Goal: Task Accomplishment & Management: Manage account settings

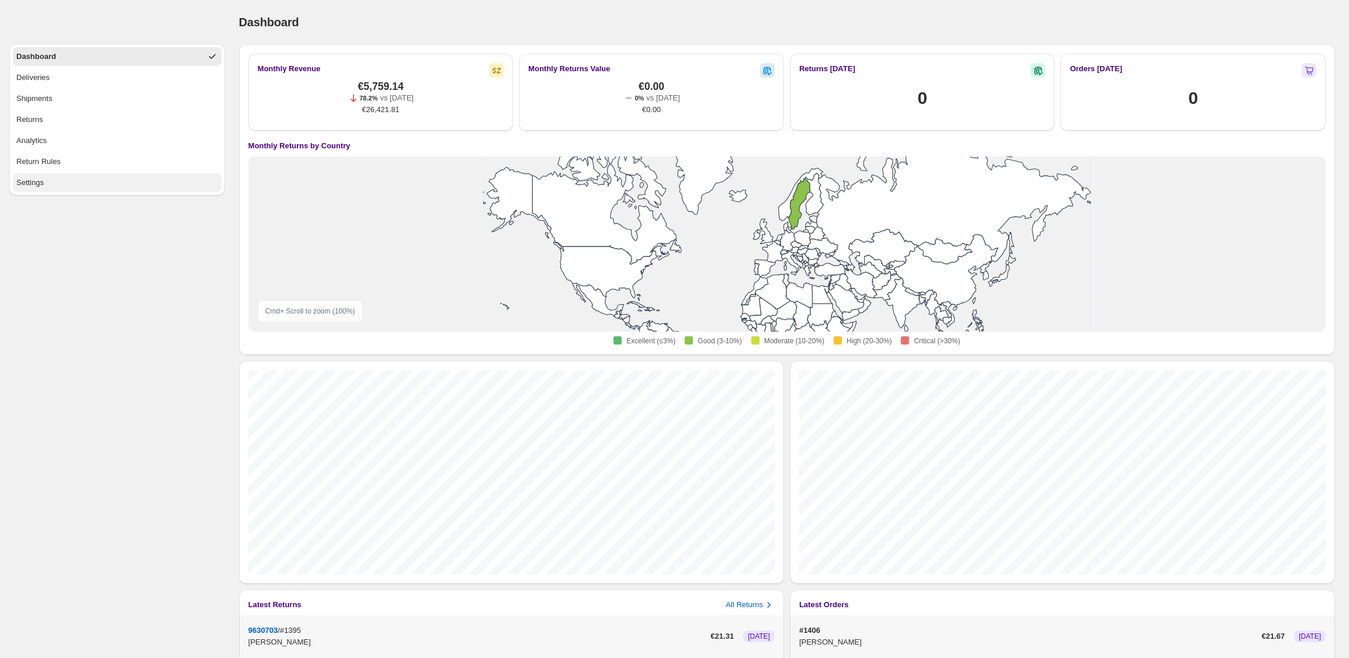
click at [63, 183] on button "Settings" at bounding box center [117, 183] width 209 height 19
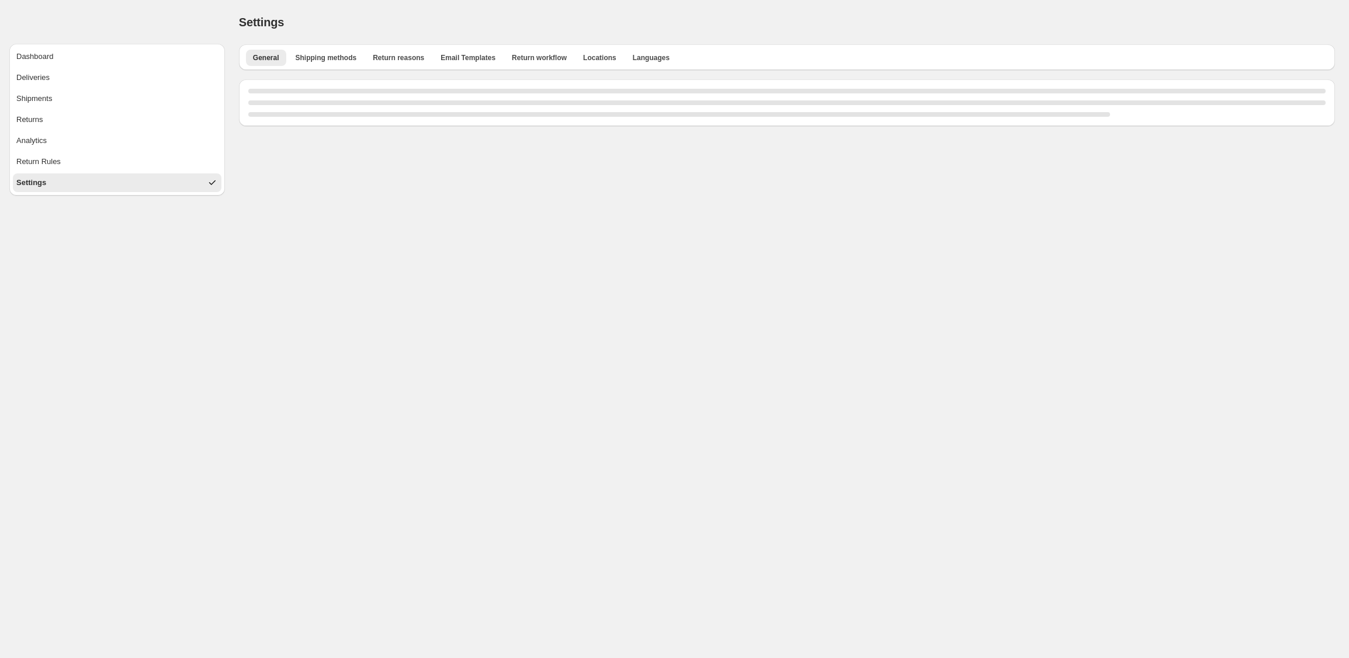
select select "**"
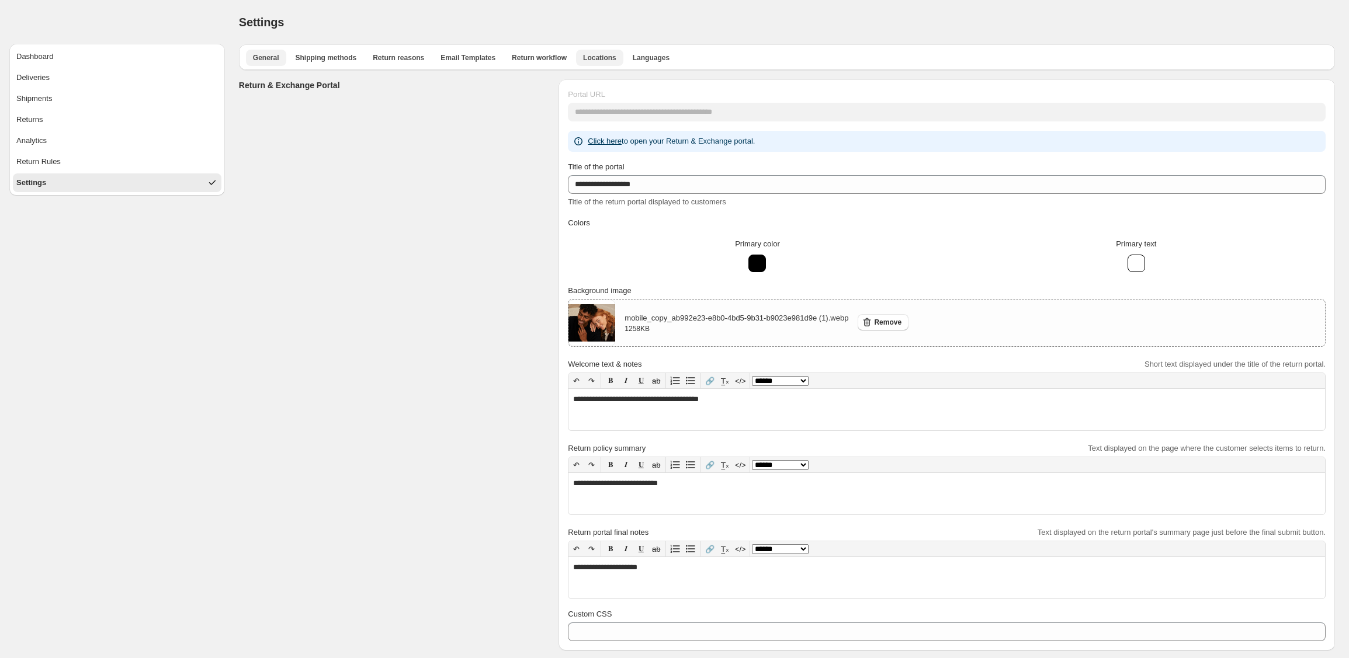
click at [604, 57] on span "Locations" at bounding box center [599, 57] width 33 height 9
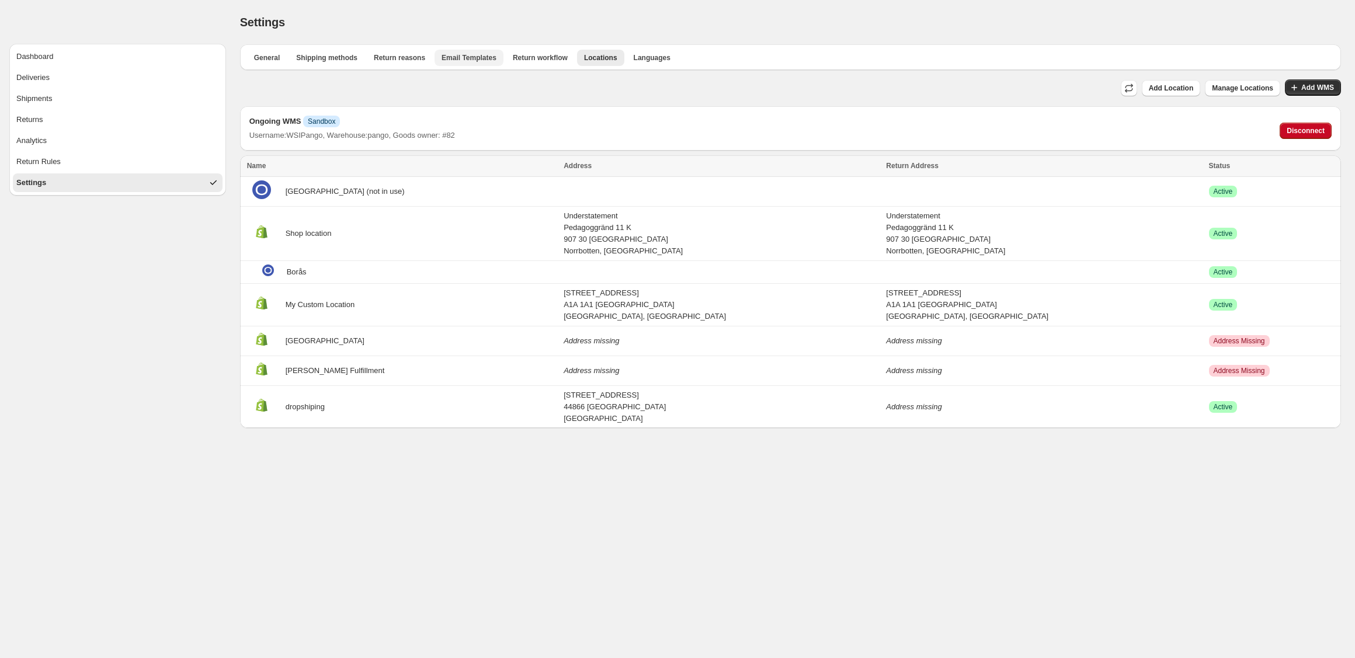
click at [479, 61] on span "Email Templates" at bounding box center [469, 57] width 55 height 9
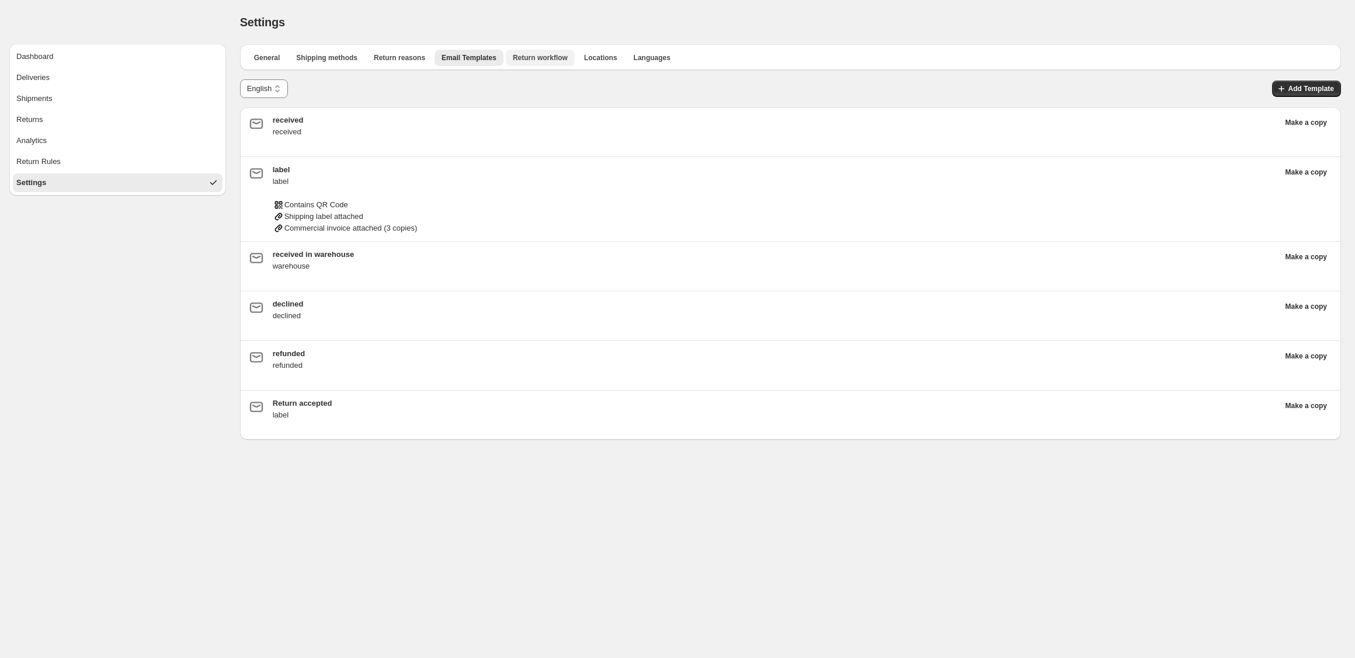
click at [555, 59] on span "Return workflow" at bounding box center [540, 57] width 55 height 9
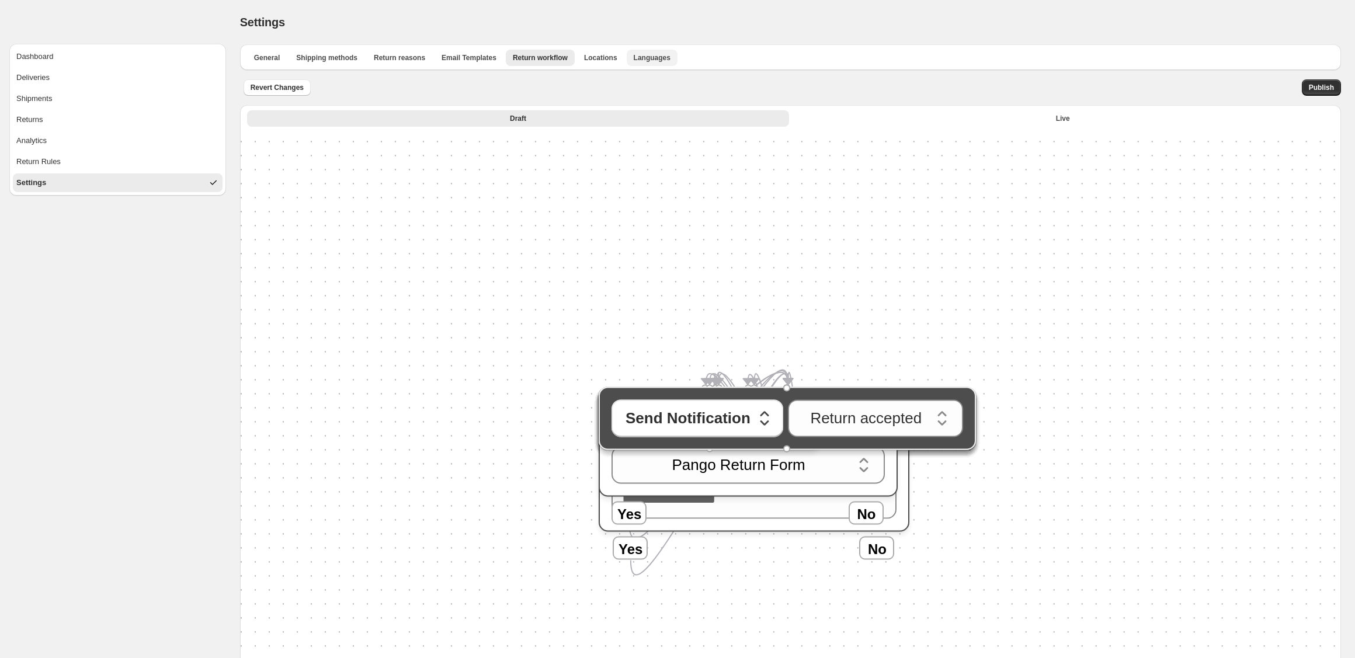
click at [664, 58] on span "Languages" at bounding box center [652, 57] width 37 height 9
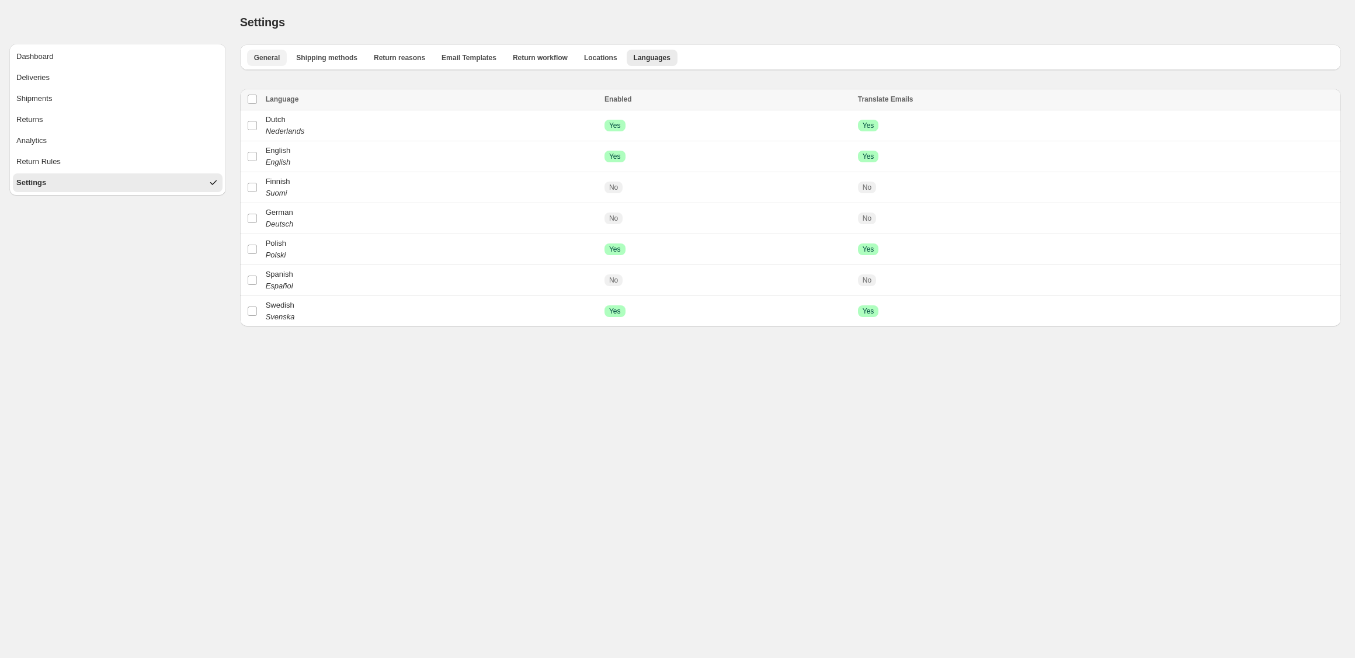
click at [269, 54] on span "General" at bounding box center [267, 57] width 26 height 9
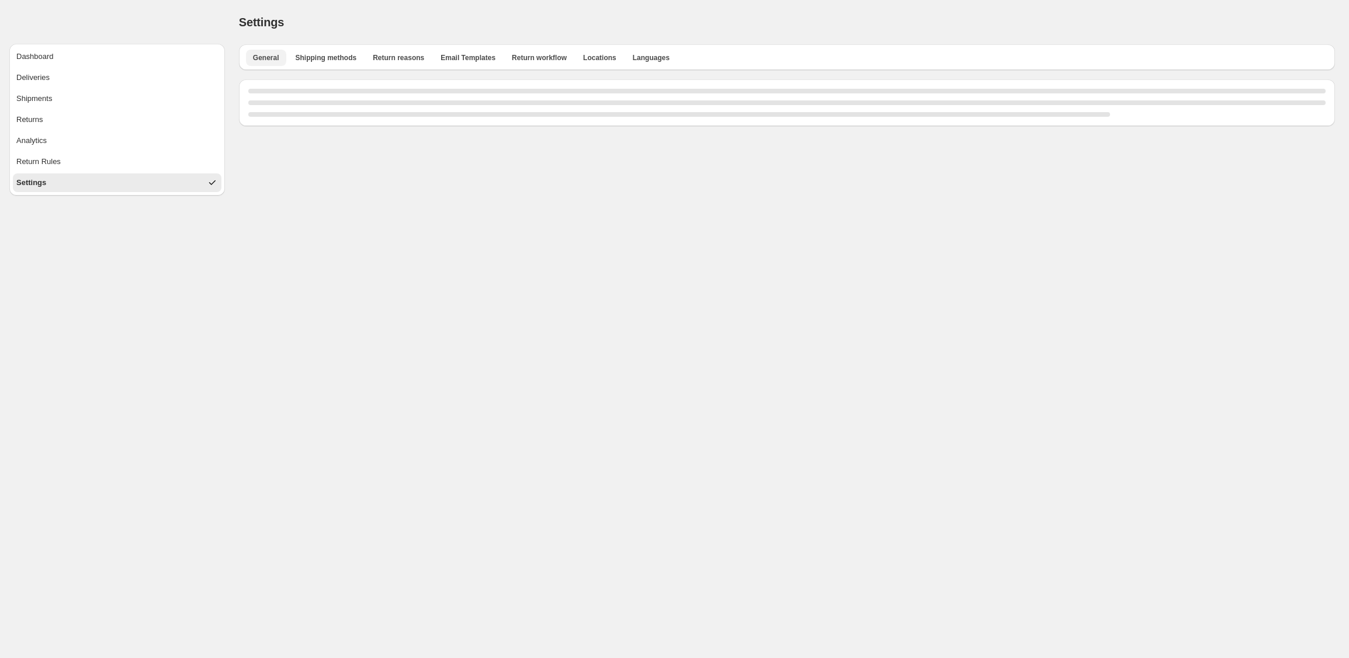
select select "**"
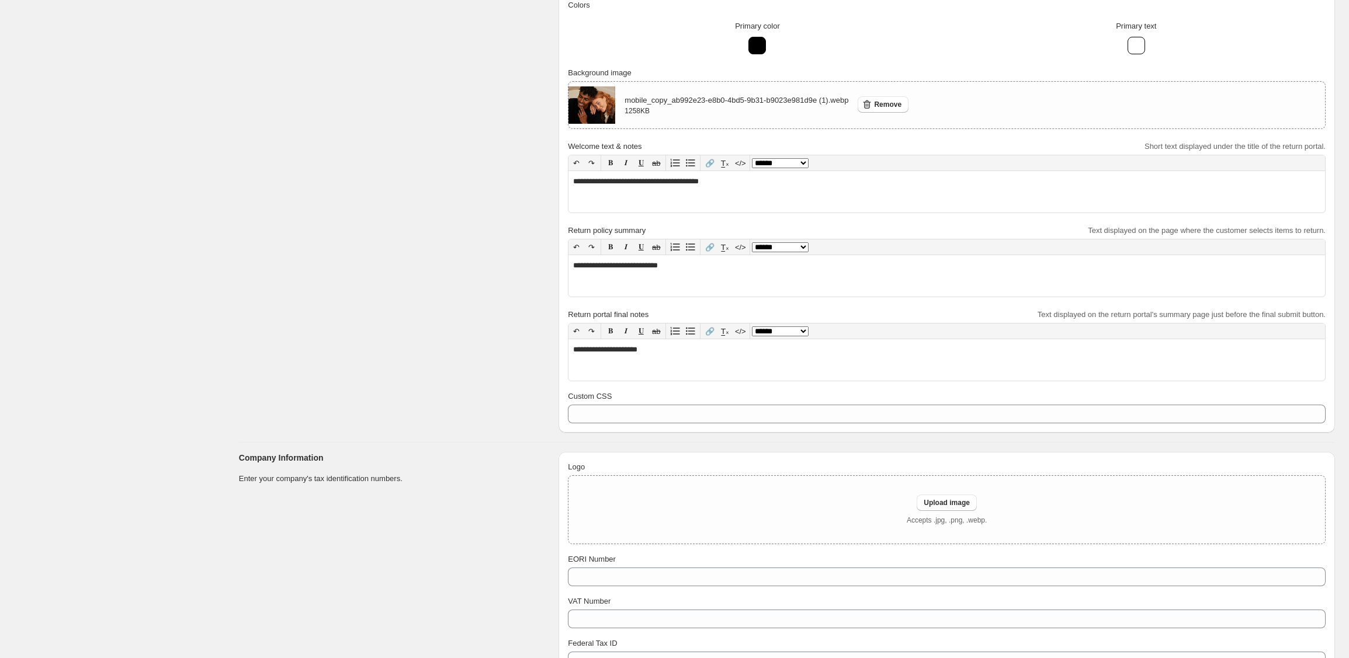
scroll to position [10, 0]
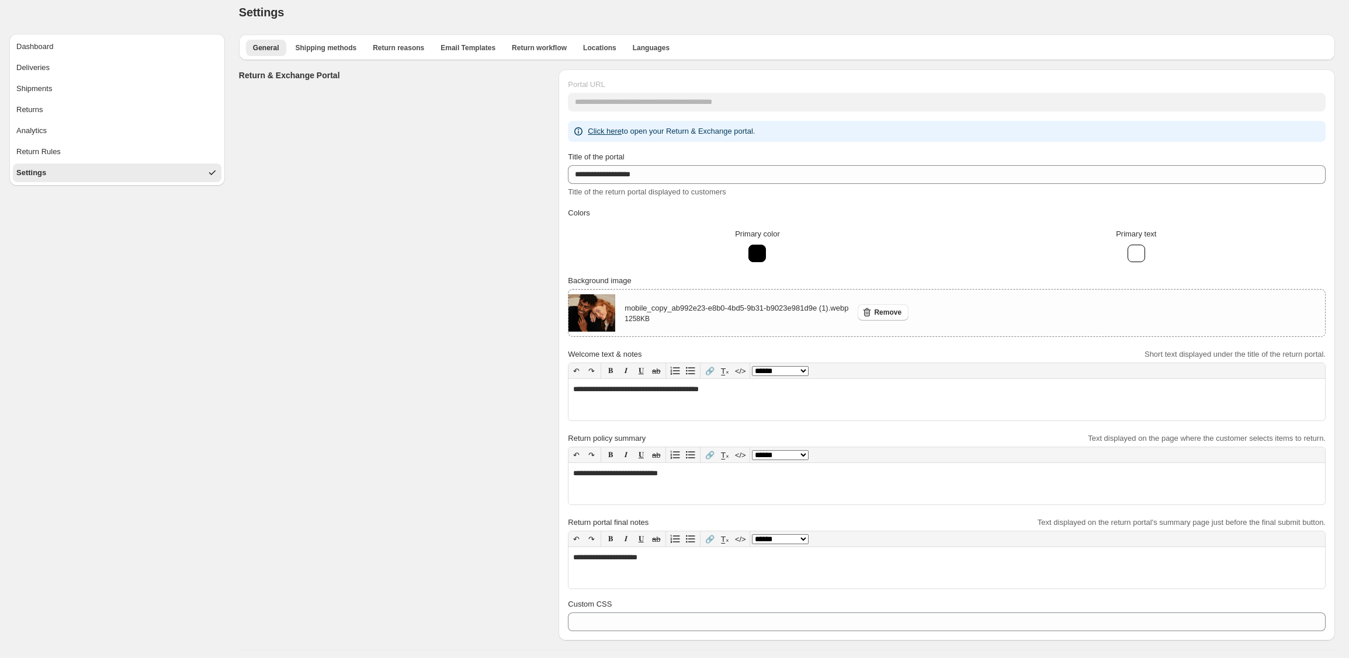
click at [608, 48] on span "Locations" at bounding box center [599, 47] width 33 height 9
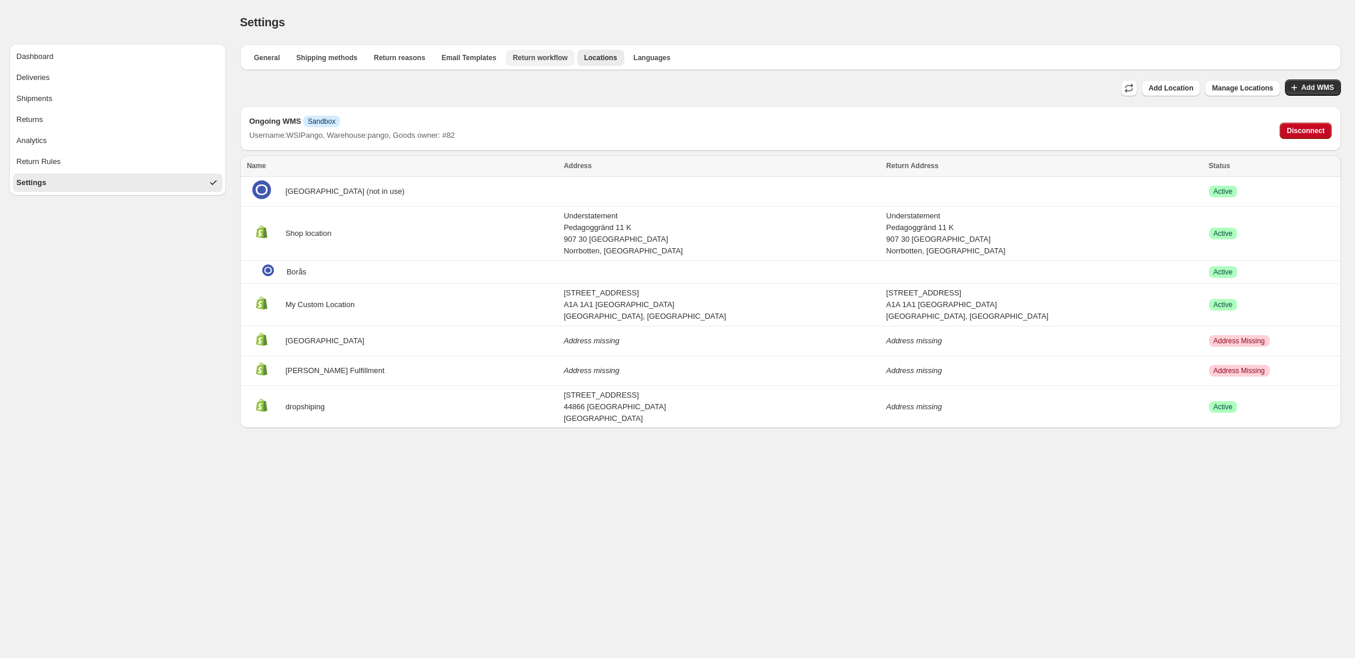
click at [540, 60] on span "Return workflow" at bounding box center [540, 57] width 55 height 9
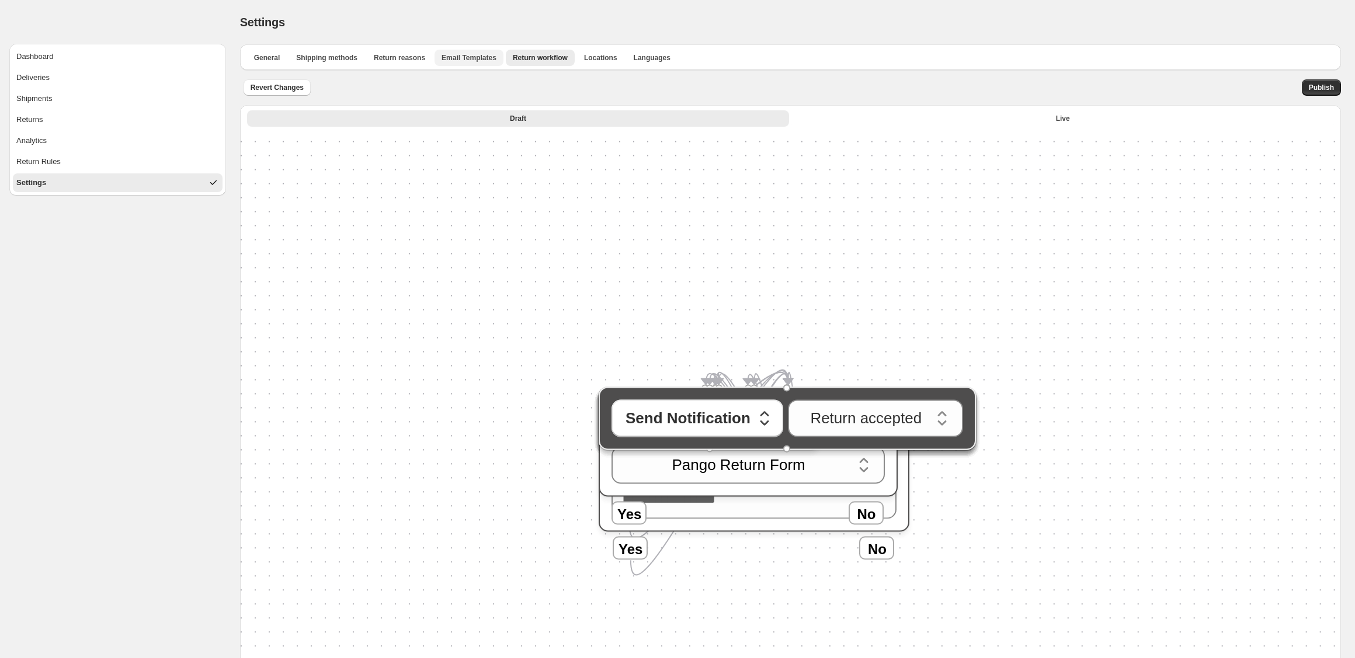
click at [485, 58] on span "Email Templates" at bounding box center [469, 57] width 55 height 9
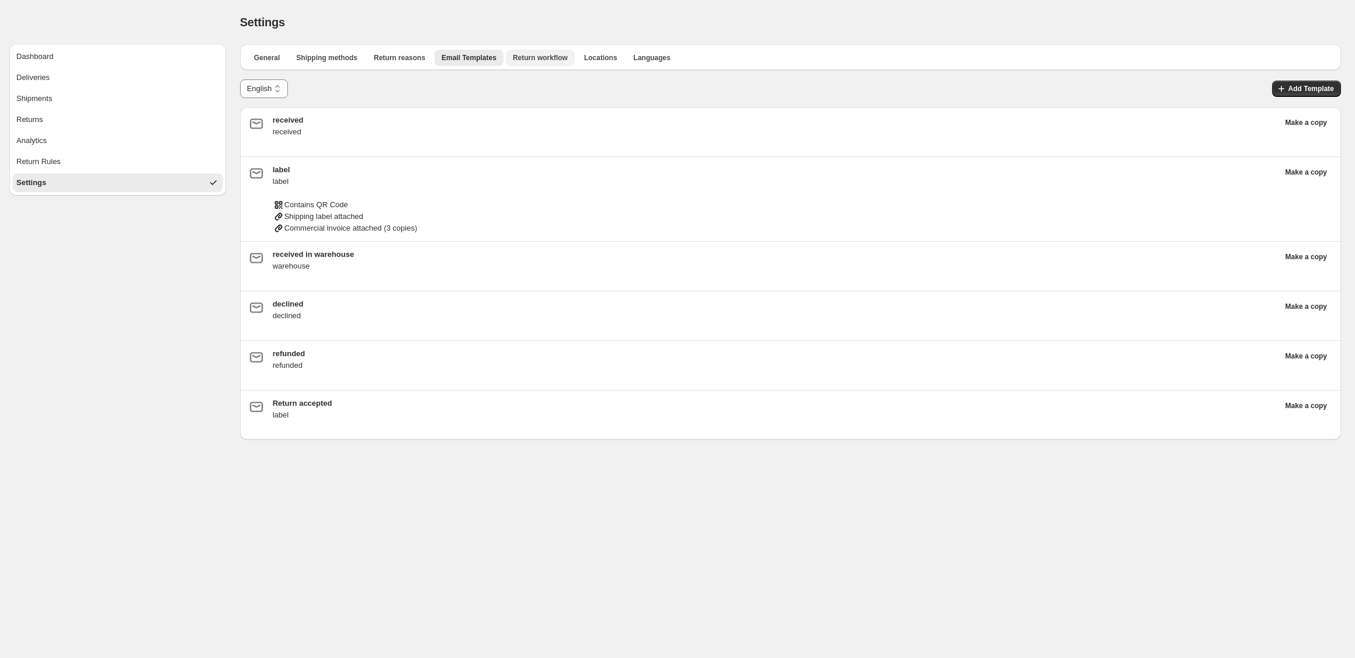
click at [564, 54] on span "Return workflow" at bounding box center [540, 57] width 55 height 9
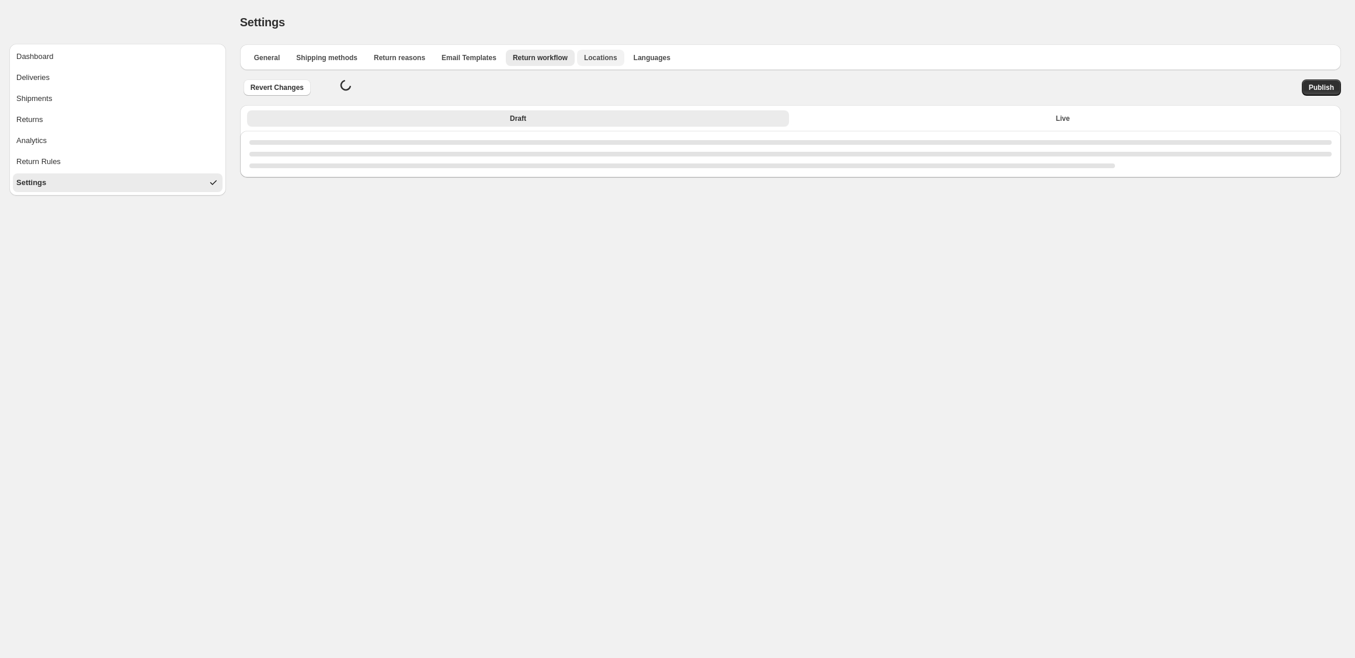
click at [616, 54] on span "Locations" at bounding box center [600, 57] width 33 height 9
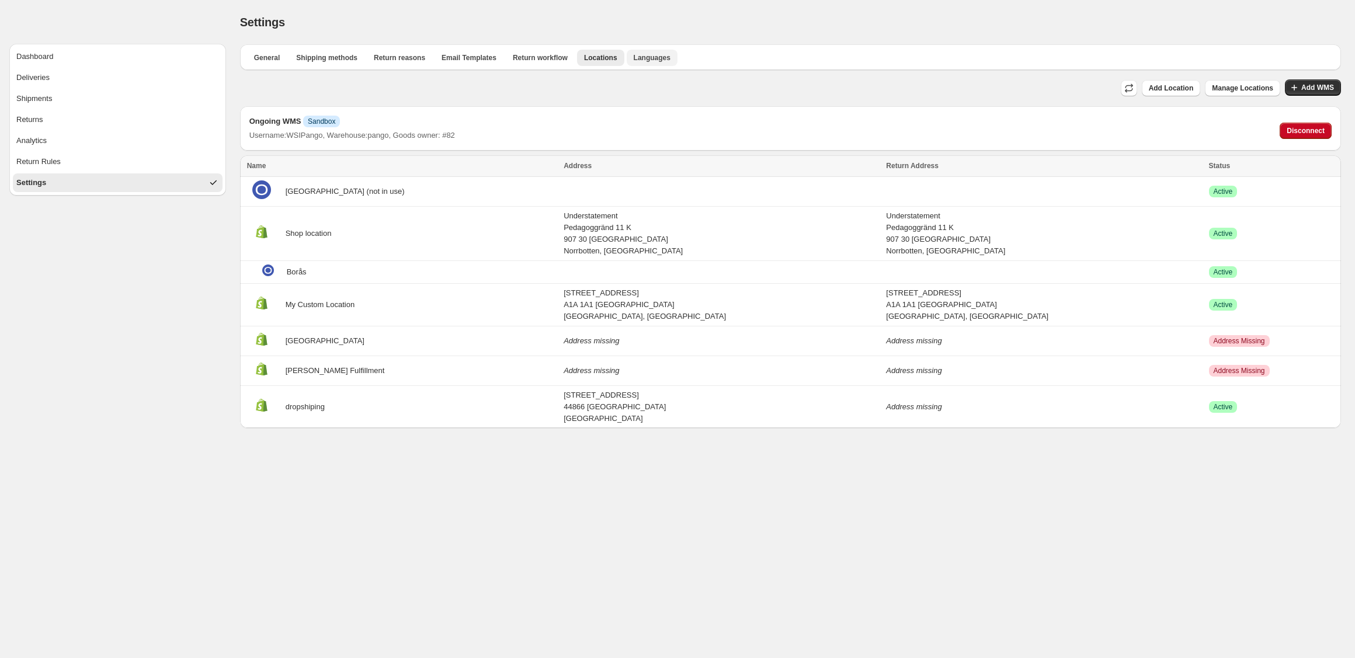
click at [651, 56] on span "Languages" at bounding box center [652, 57] width 37 height 9
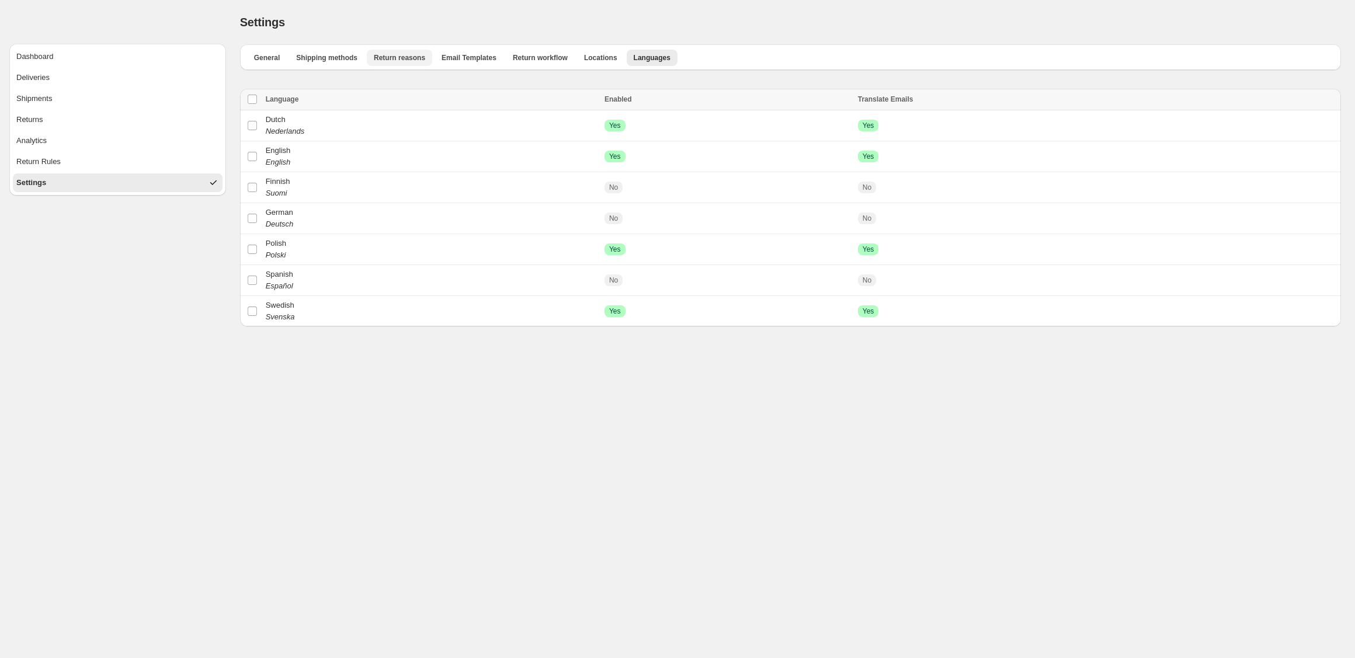
click at [419, 55] on span "Return reasons" at bounding box center [399, 57] width 51 height 9
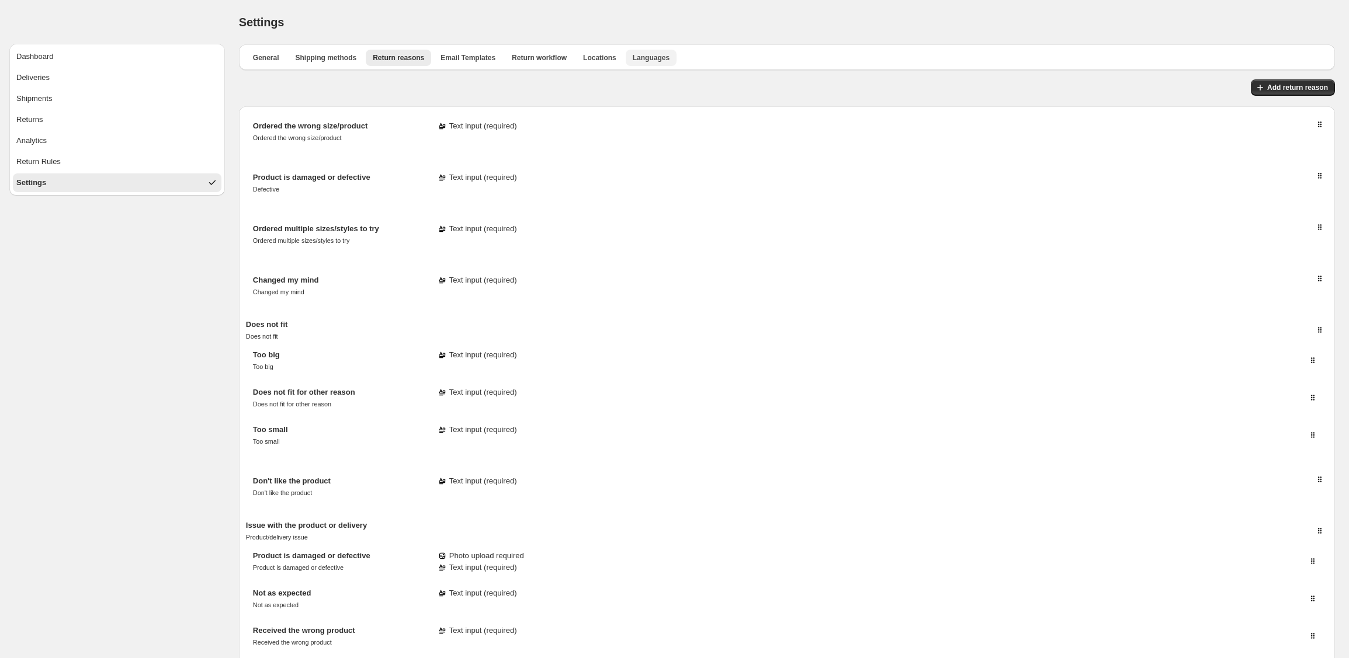
click at [665, 57] on span "Languages" at bounding box center [651, 57] width 37 height 9
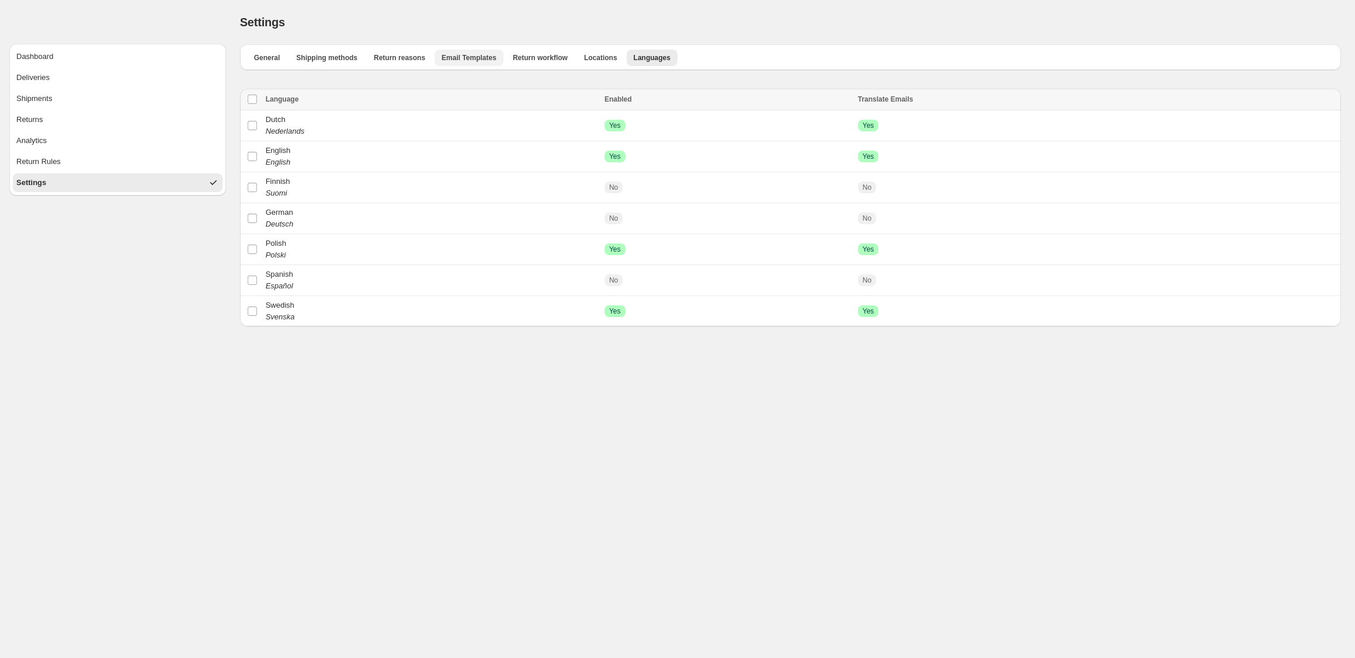
click at [488, 62] on span "Email Templates" at bounding box center [469, 57] width 55 height 9
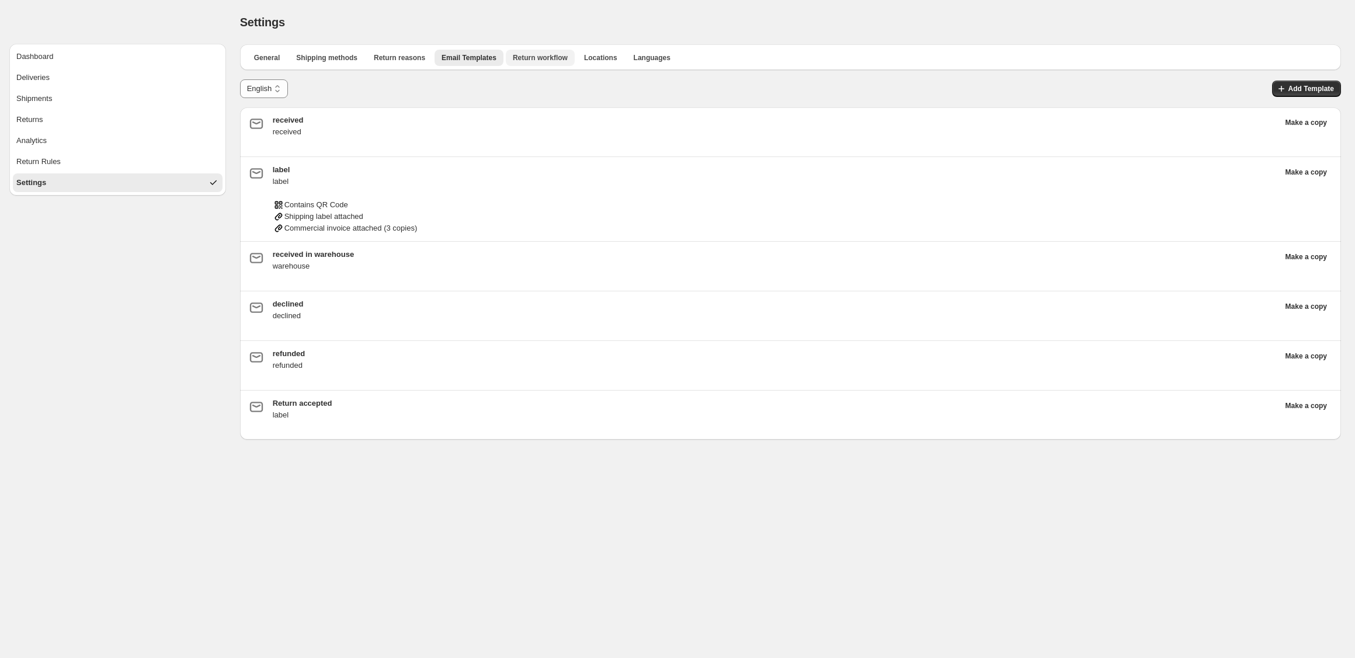
click at [557, 55] on span "Return workflow" at bounding box center [540, 57] width 55 height 9
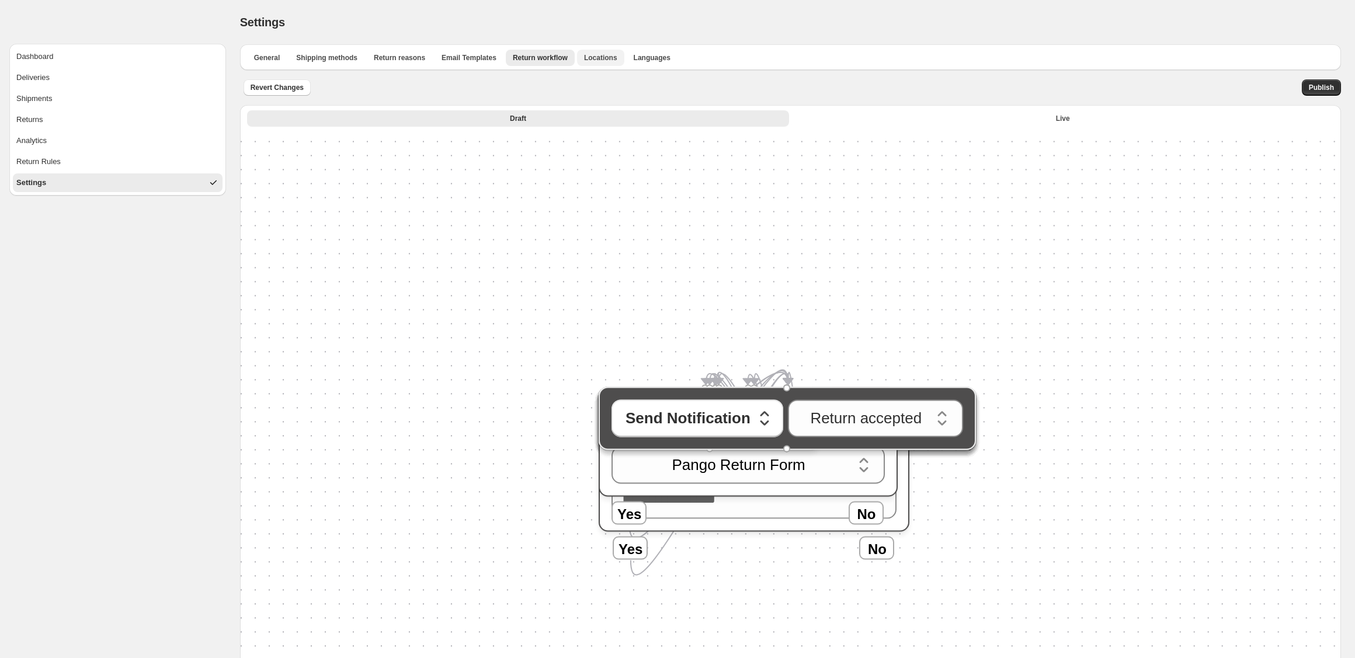
click at [598, 56] on span "Locations" at bounding box center [600, 57] width 33 height 9
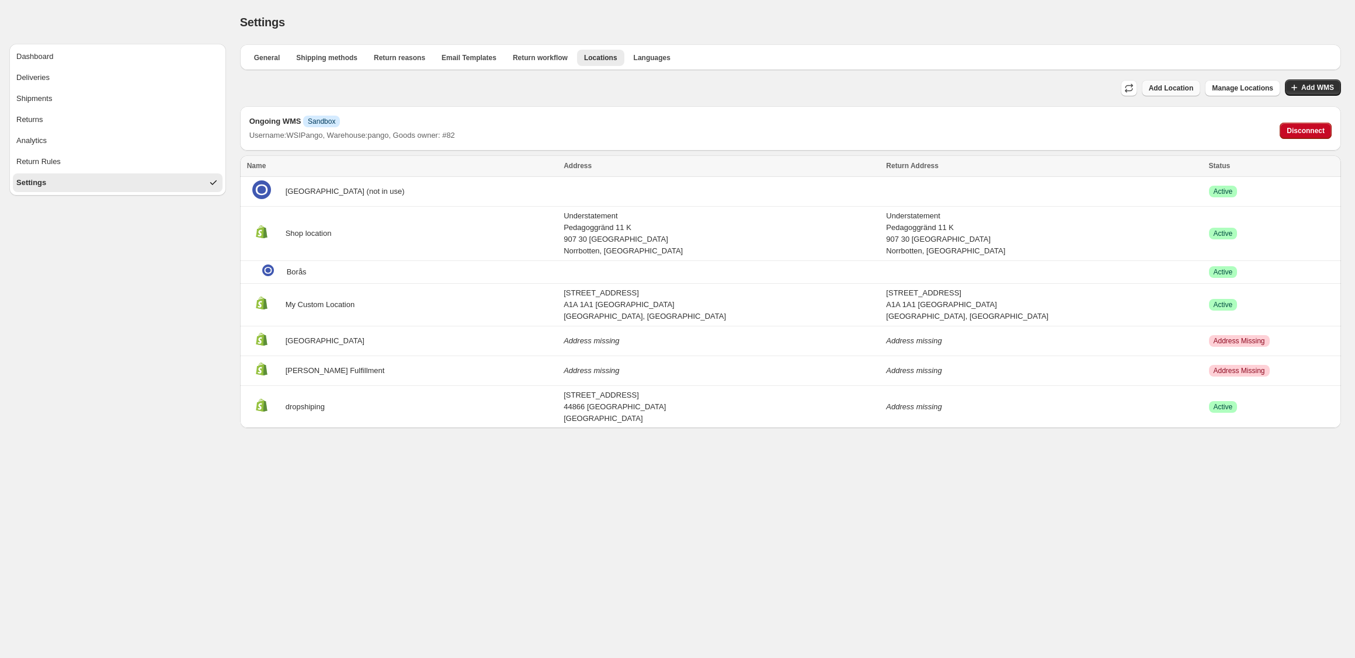
click at [1186, 91] on span "Add Location" at bounding box center [1171, 88] width 45 height 9
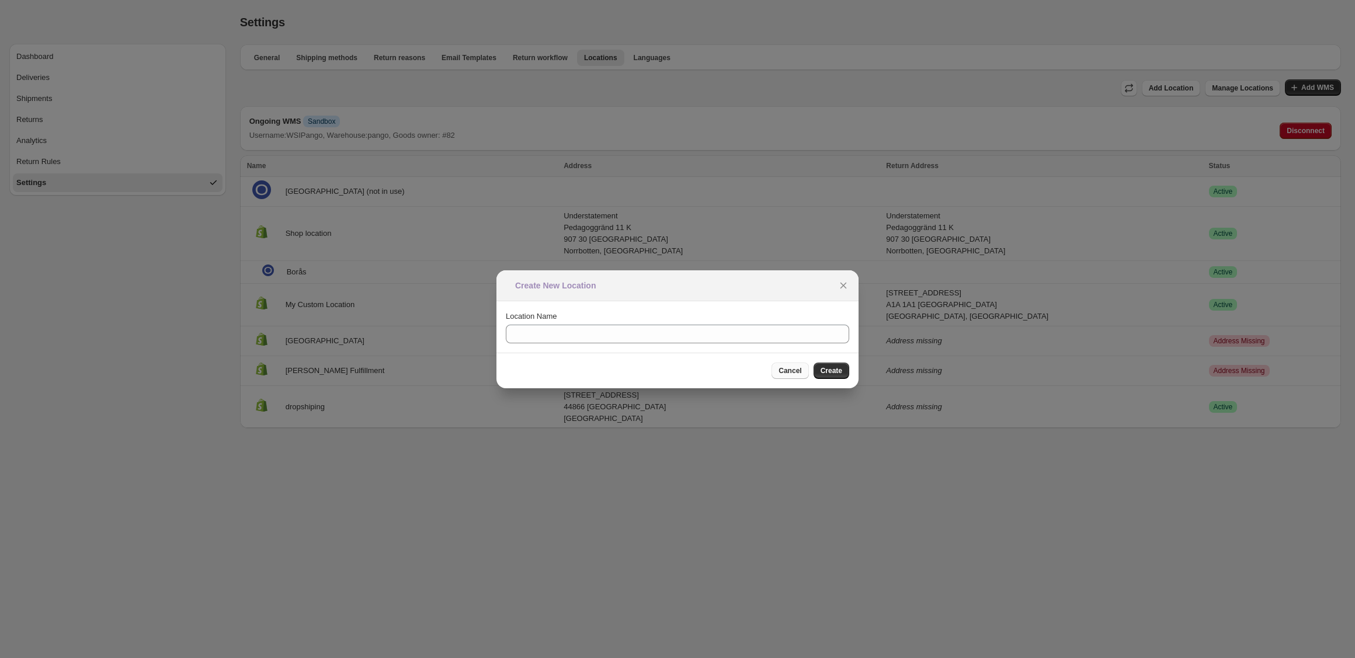
click at [795, 372] on span "Cancel" at bounding box center [790, 370] width 23 height 9
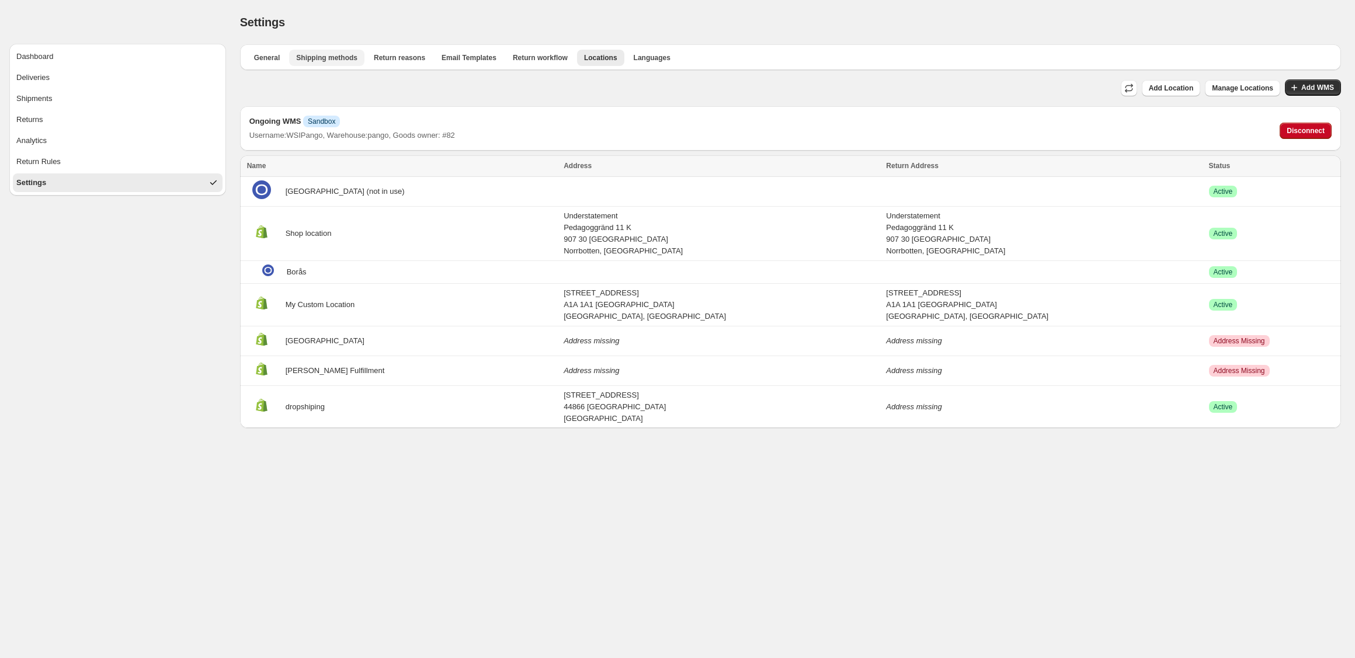
click at [320, 62] on span "Shipping methods" at bounding box center [326, 57] width 61 height 9
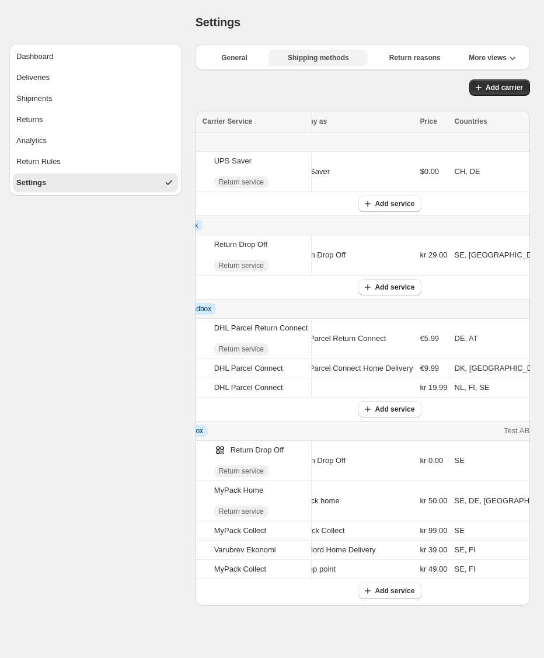
scroll to position [0, 79]
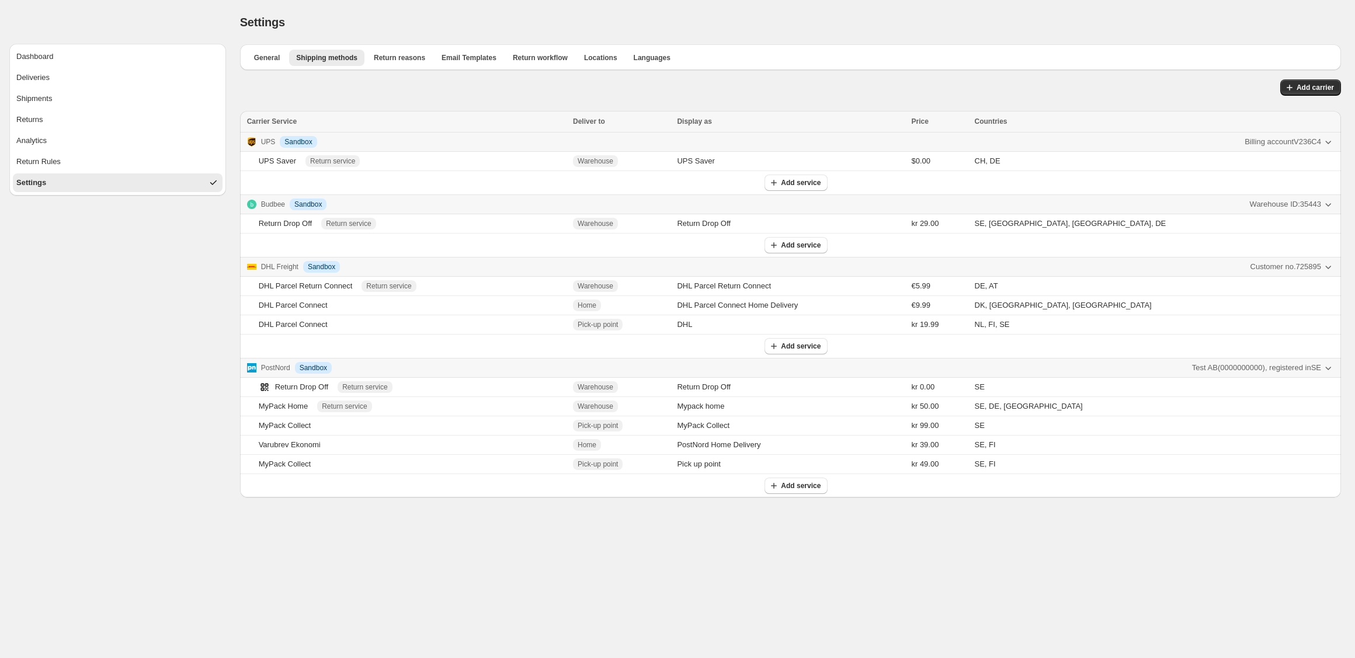
click at [228, 110] on div "Settings. This page is ready Settings General Shipping methods Return reasons E…" at bounding box center [790, 249] width 1129 height 498
click at [274, 59] on span "General" at bounding box center [267, 57] width 26 height 9
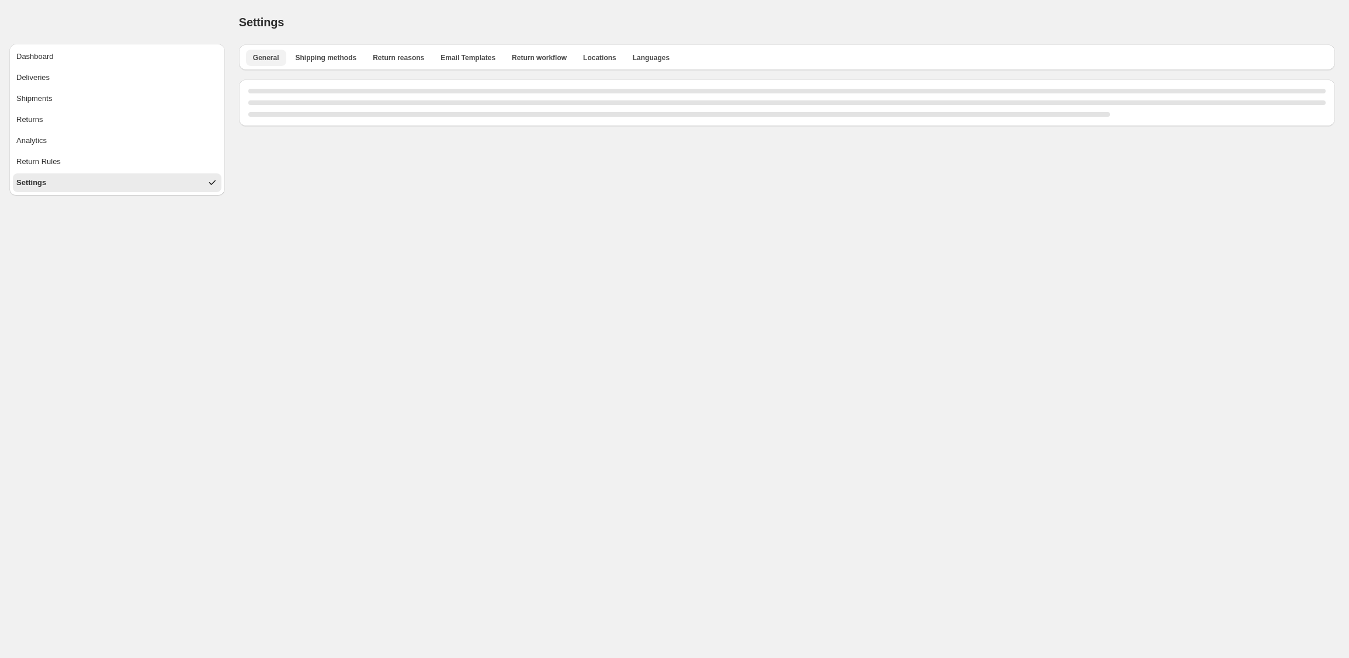
select select "**"
